Goal: Task Accomplishment & Management: Complete application form

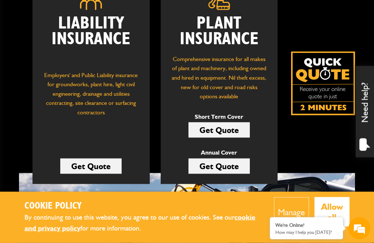
scroll to position [129, 0]
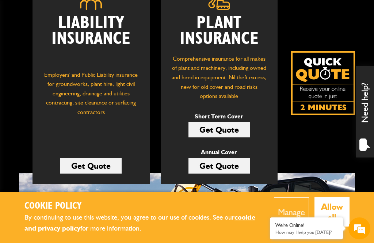
click at [225, 125] on link "Get Quote" at bounding box center [218, 129] width 61 height 15
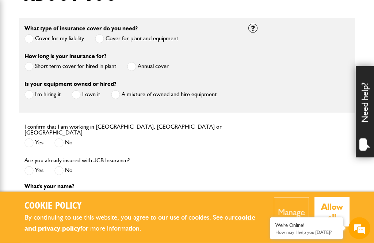
scroll to position [209, 0]
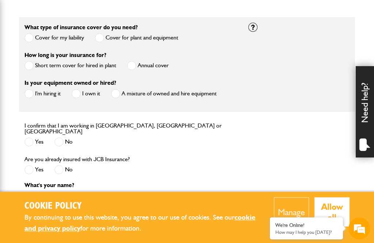
click at [31, 62] on span at bounding box center [28, 65] width 9 height 9
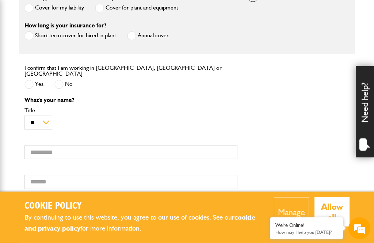
scroll to position [254, 0]
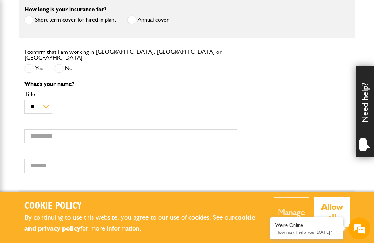
click at [32, 64] on span at bounding box center [28, 68] width 9 height 9
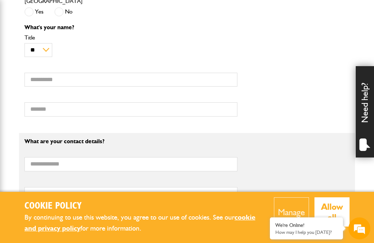
scroll to position [319, 0]
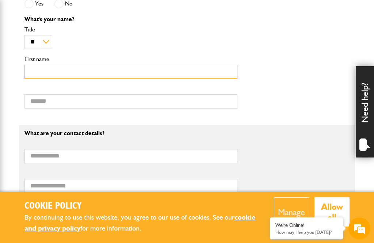
click at [220, 67] on input "First name" at bounding box center [130, 72] width 213 height 14
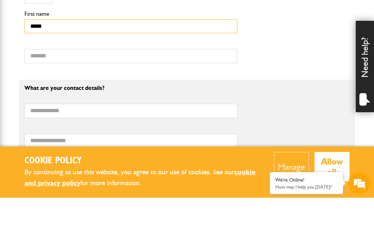
type input "*****"
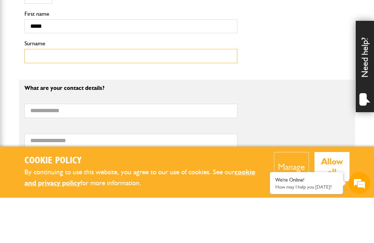
click at [190, 94] on input "Surname" at bounding box center [130, 101] width 213 height 14
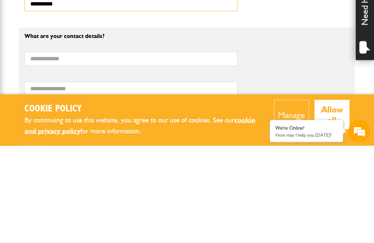
type input "*********"
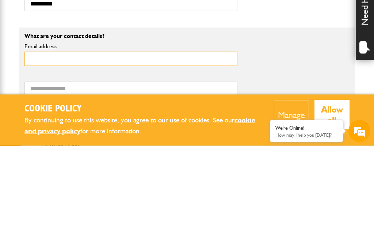
click at [156, 149] on input "Email address" at bounding box center [130, 156] width 213 height 14
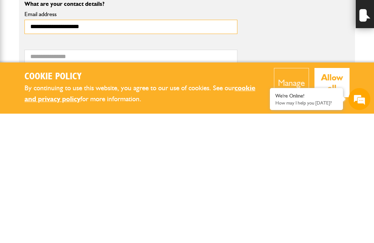
type input "**********"
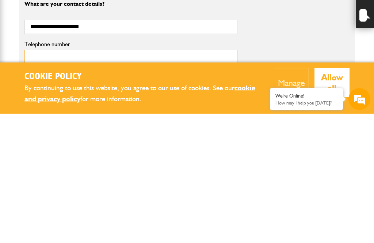
click at [210, 179] on input "Telephone number" at bounding box center [130, 186] width 213 height 14
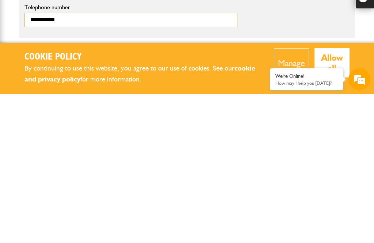
scroll to position [0, 0]
type input "**********"
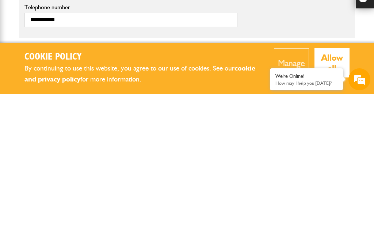
click at [328, 197] on button "Allow all" at bounding box center [331, 211] width 35 height 29
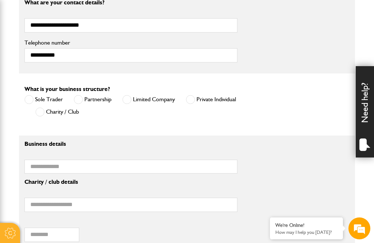
scroll to position [449, 0]
click at [193, 95] on span at bounding box center [190, 99] width 9 height 9
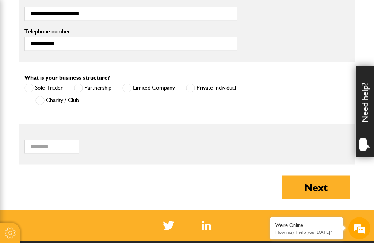
scroll to position [473, 0]
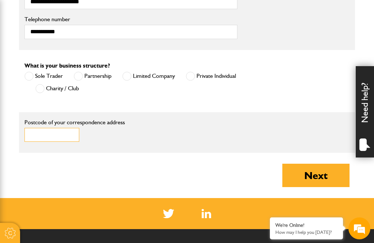
click at [61, 132] on input "Postcode of your correspondence address" at bounding box center [51, 135] width 55 height 14
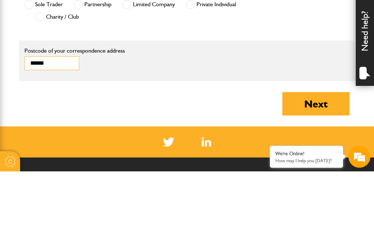
type input "********"
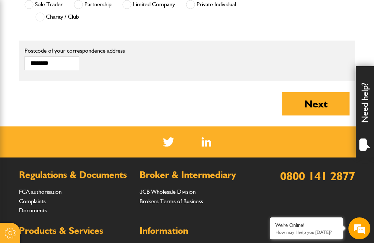
click at [321, 98] on button "Next" at bounding box center [315, 103] width 67 height 23
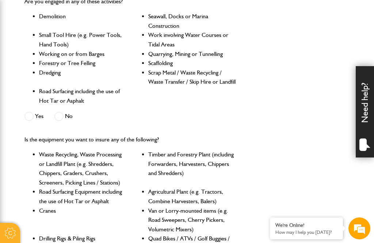
scroll to position [212, 0]
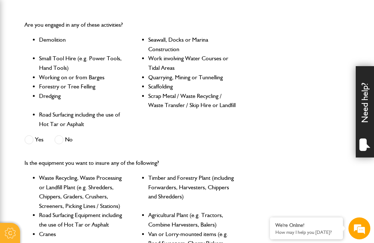
click at [32, 131] on div "Are you engaged in any of these activities? Demolition Seawall, Docks or Marina…" at bounding box center [131, 83] width 224 height 138
click at [33, 138] on span at bounding box center [28, 139] width 9 height 9
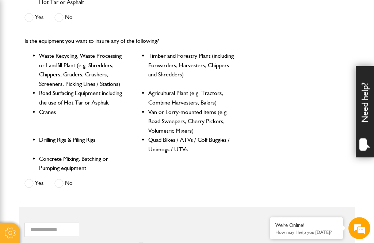
scroll to position [333, 0]
click at [30, 179] on span at bounding box center [28, 183] width 9 height 9
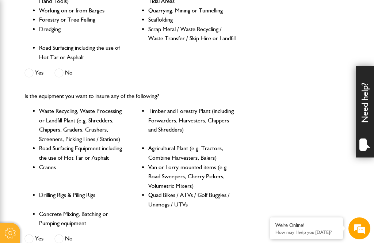
scroll to position [275, 0]
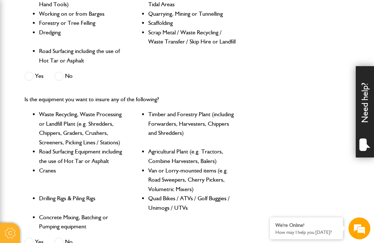
click at [58, 72] on span at bounding box center [58, 75] width 9 height 9
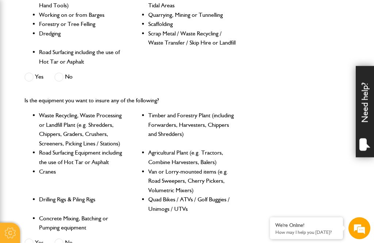
scroll to position [273, 0]
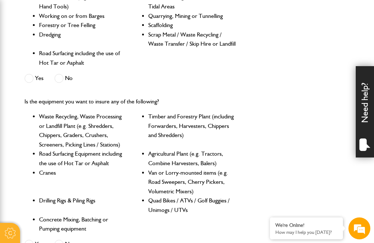
click at [30, 74] on span at bounding box center [28, 78] width 9 height 9
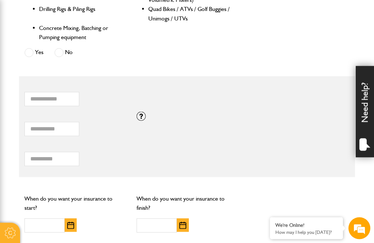
scroll to position [464, 0]
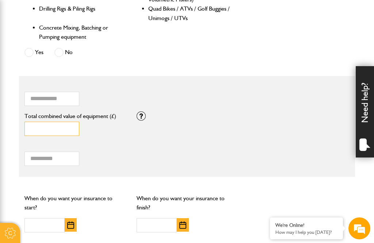
click at [68, 121] on input "*" at bounding box center [51, 128] width 55 height 14
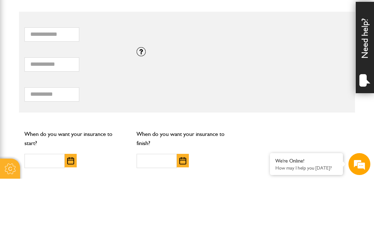
click at [140, 111] on div at bounding box center [140, 115] width 9 height 9
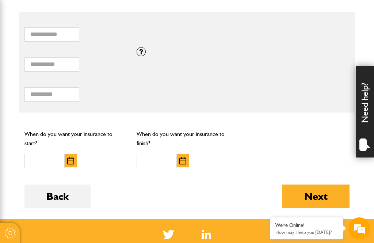
click at [275, 77] on div "Total hiring fees Please enter a minimum value of 25 for total hiring fees." at bounding box center [187, 92] width 336 height 30
click at [141, 40] on div "* How many items of hired equipment do you want to insure?" at bounding box center [131, 32] width 224 height 30
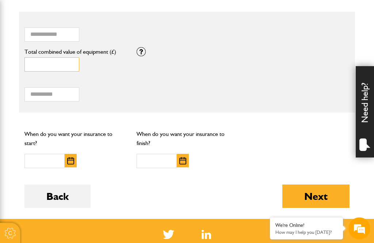
click at [66, 57] on input "*" at bounding box center [51, 64] width 55 height 14
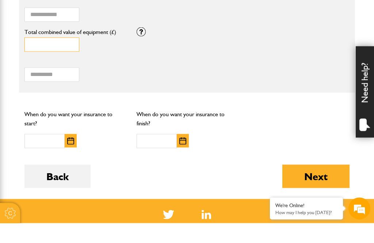
click at [70, 57] on input "*****" at bounding box center [51, 64] width 55 height 14
type input "*"
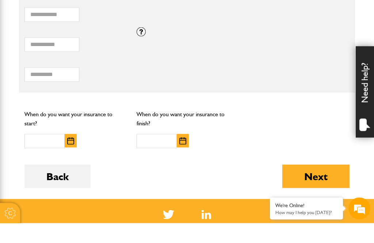
click at [311, 77] on div "Total hiring fees Please enter a minimum value of 25 for total hiring fees." at bounding box center [187, 92] width 336 height 30
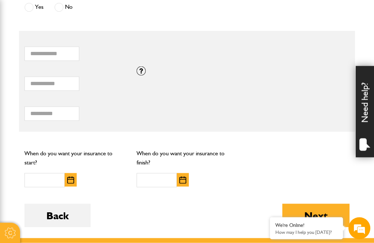
scroll to position [502, 0]
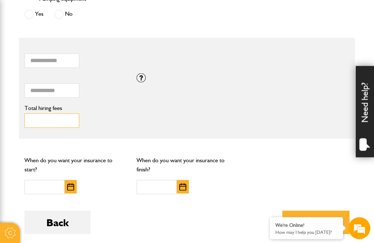
click at [67, 113] on input "Total hiring fees" at bounding box center [51, 120] width 55 height 14
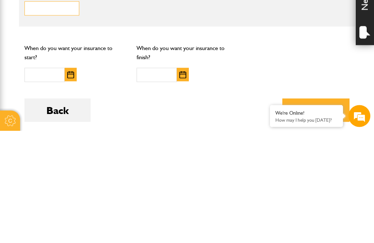
type input "***"
click at [71, 183] on img "button" at bounding box center [70, 186] width 7 height 7
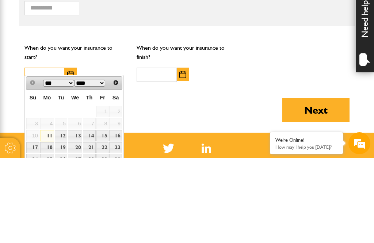
scroll to position [534, 0]
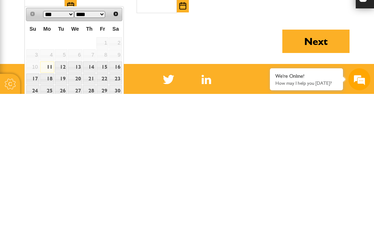
click at [114, 160] on span "Next" at bounding box center [116, 163] width 6 height 6
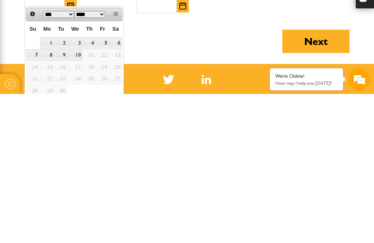
click at [103, 186] on link "5" at bounding box center [102, 191] width 12 height 11
type input "**********"
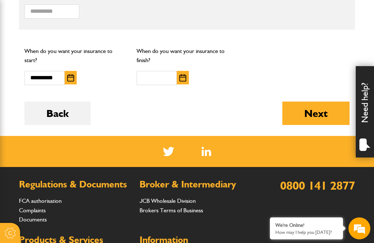
scroll to position [607, 0]
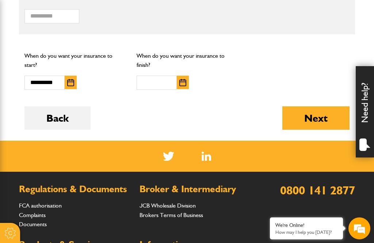
click at [184, 79] on img "button" at bounding box center [182, 82] width 7 height 7
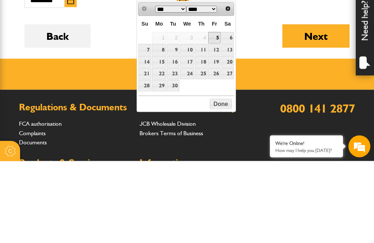
click at [165, 138] on link "15" at bounding box center [159, 143] width 14 height 11
type input "**********"
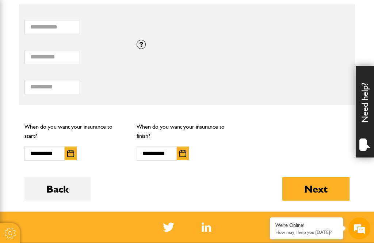
scroll to position [538, 0]
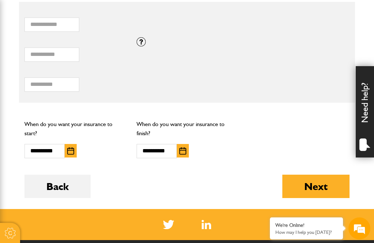
click at [319, 179] on button "Next" at bounding box center [315, 185] width 67 height 23
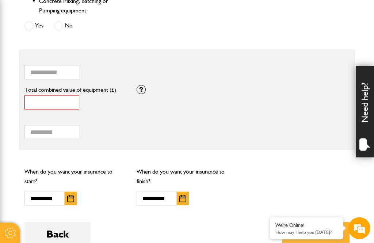
click at [72, 95] on input "*" at bounding box center [51, 102] width 55 height 14
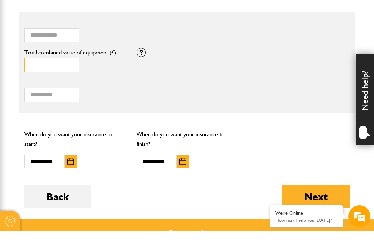
scroll to position [584, 0]
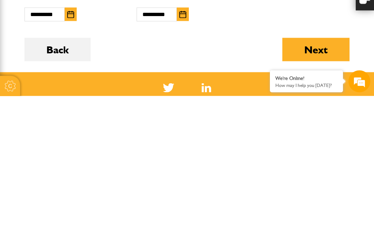
type input "*****"
click at [317, 185] on button "Next" at bounding box center [315, 196] width 67 height 23
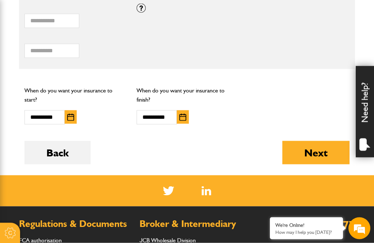
scroll to position [618, 0]
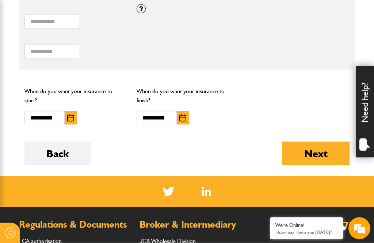
click at [318, 143] on button "Next" at bounding box center [315, 153] width 67 height 23
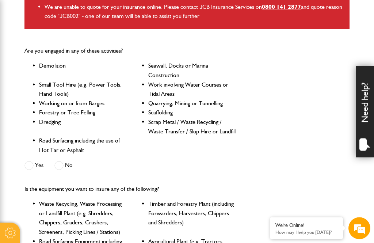
scroll to position [245, 0]
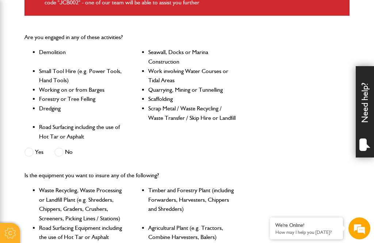
click at [59, 150] on span at bounding box center [58, 151] width 9 height 9
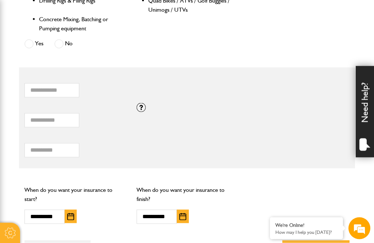
scroll to position [568, 0]
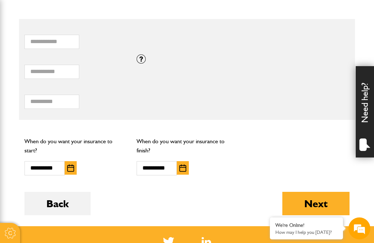
click at [315, 198] on button "Next" at bounding box center [315, 203] width 67 height 23
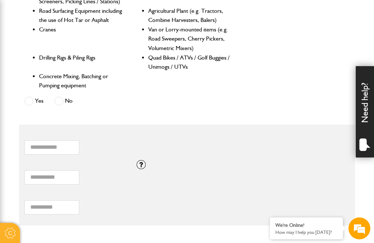
scroll to position [489, 0]
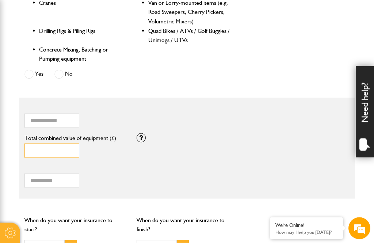
click at [60, 143] on input "*****" at bounding box center [51, 150] width 55 height 14
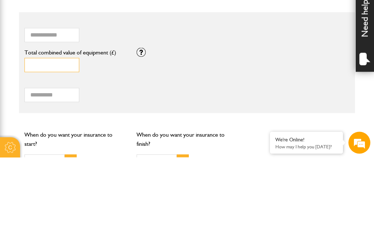
click at [62, 143] on input "*****" at bounding box center [51, 150] width 55 height 14
type input "*"
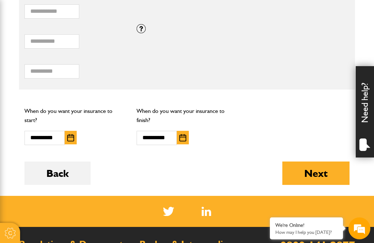
scroll to position [0, 0]
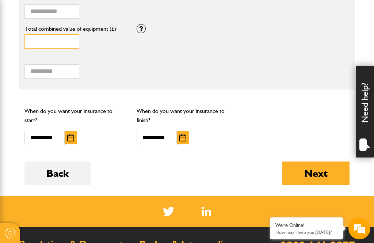
type input "*****"
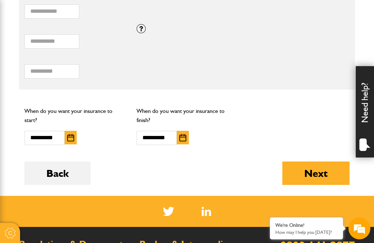
click at [324, 163] on button "Next" at bounding box center [315, 172] width 67 height 23
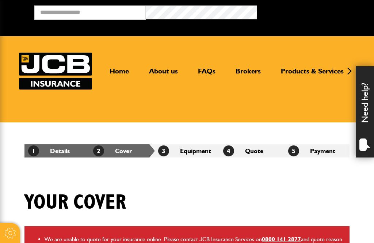
scroll to position [621, 0]
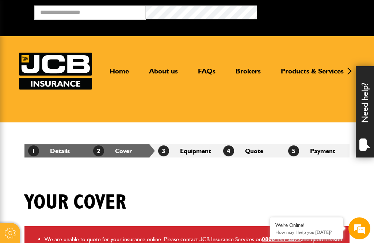
scroll to position [591, 0]
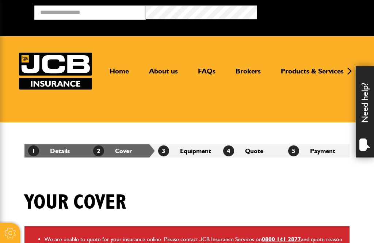
scroll to position [641, 0]
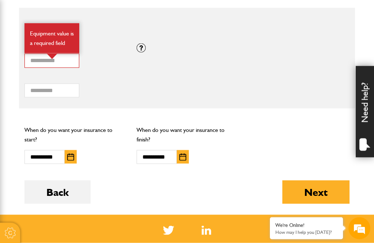
scroll to position [586, 0]
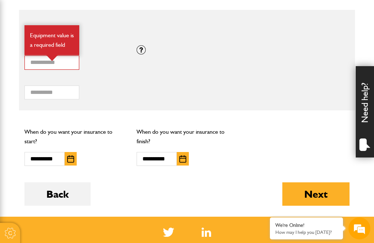
click at [65, 184] on button "Back" at bounding box center [57, 193] width 66 height 23
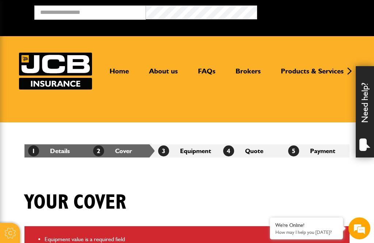
scroll to position [586, 0]
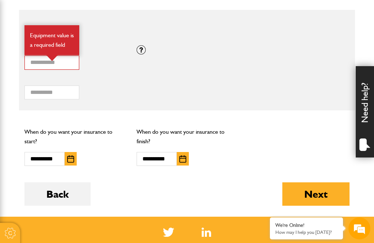
click at [66, 185] on button "Back" at bounding box center [57, 193] width 66 height 23
